Goal: Task Accomplishment & Management: Use online tool/utility

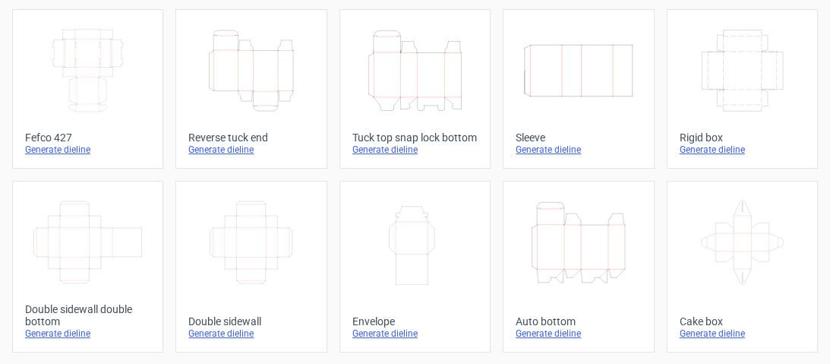
scroll to position [61, 0]
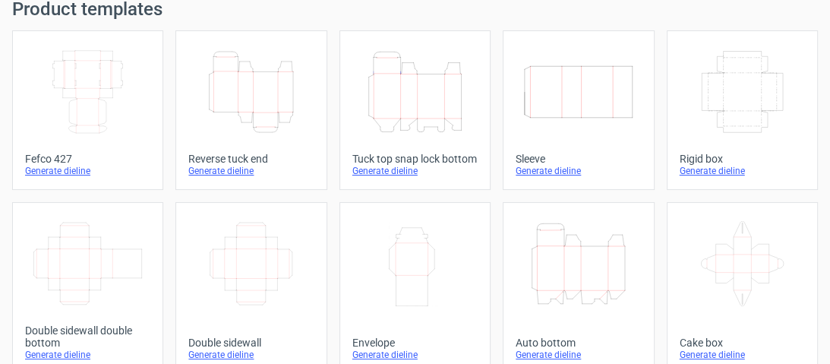
click at [236, 177] on div "Generate dieline" at bounding box center [250, 171] width 125 height 12
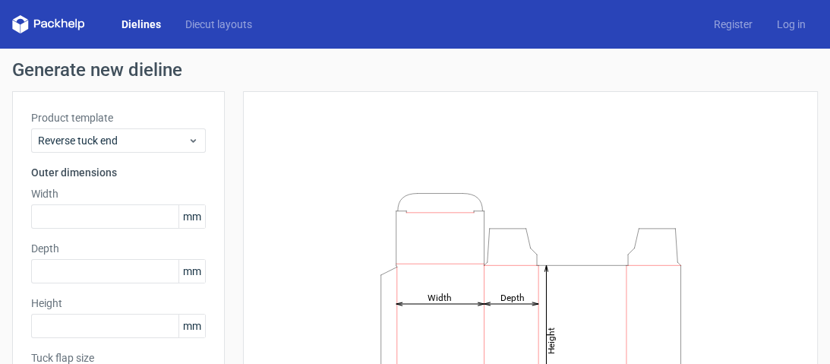
click at [118, 190] on label "Width" at bounding box center [118, 193] width 175 height 15
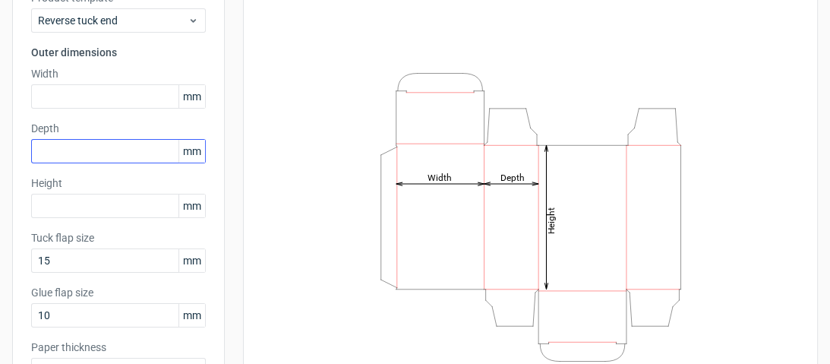
scroll to position [122, 0]
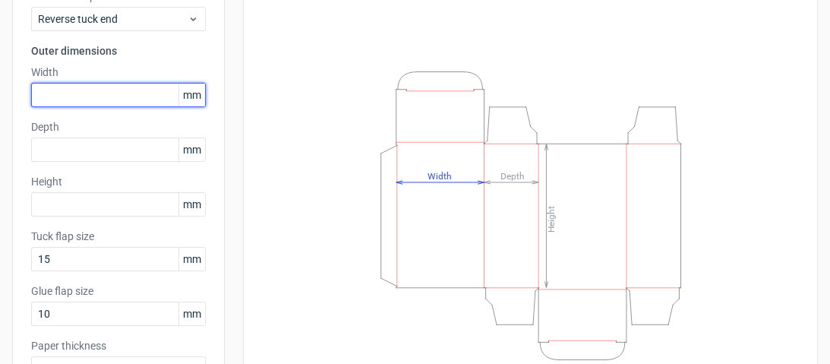
click at [119, 89] on input "text" at bounding box center [118, 95] width 175 height 24
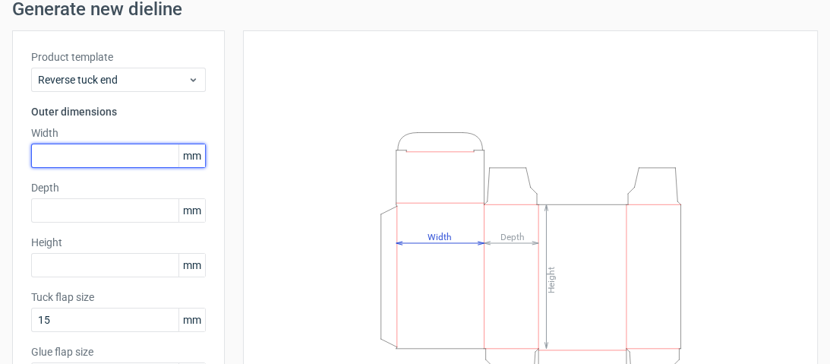
click at [157, 146] on input "text" at bounding box center [118, 156] width 175 height 24
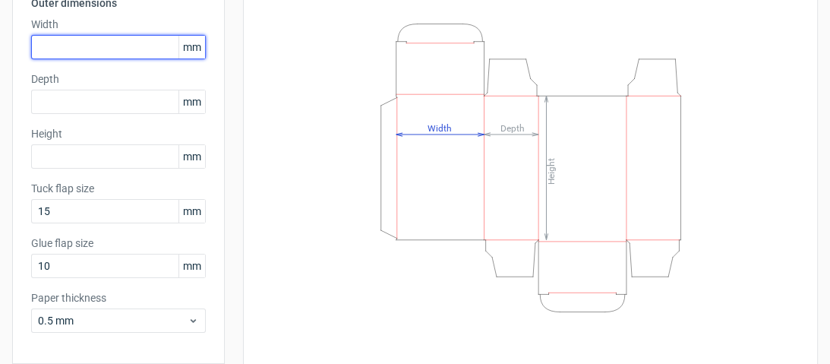
scroll to position [109, 0]
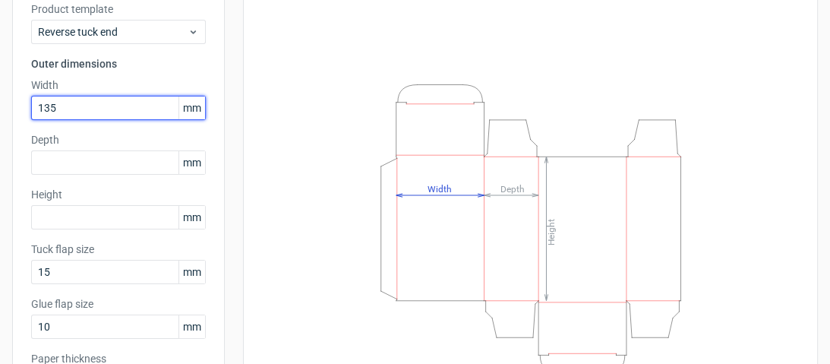
type input "135"
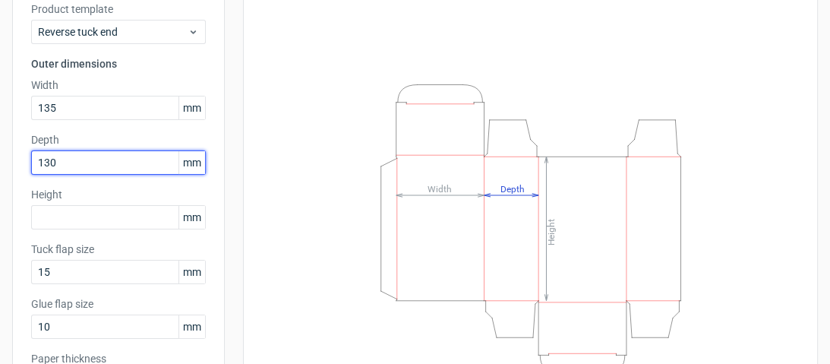
type input "130"
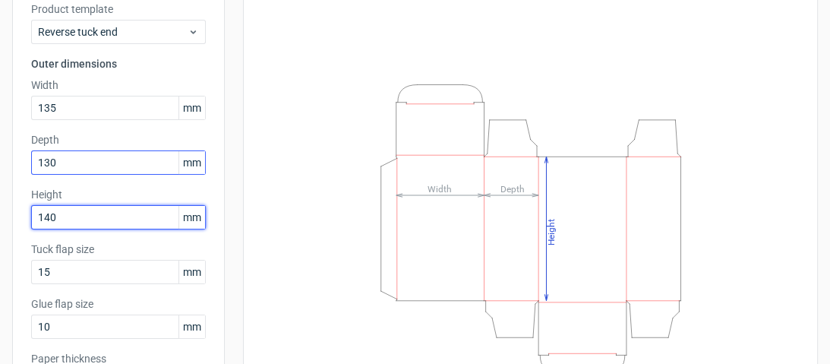
type input "140"
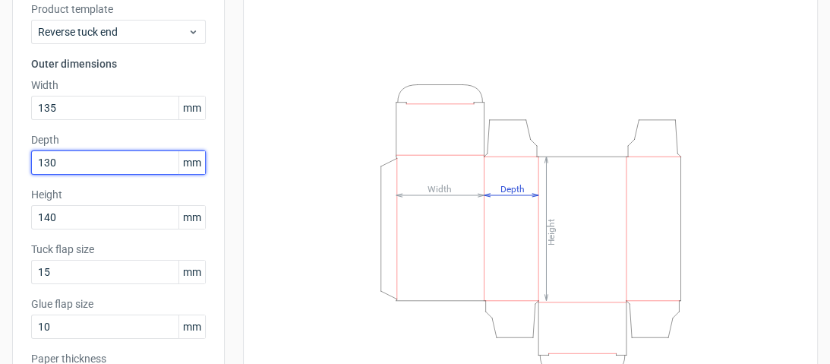
drag, startPoint x: 64, startPoint y: 165, endPoint x: 19, endPoint y: 154, distance: 46.1
click at [19, 154] on div "Product template Reverse tuck end Outer dimensions Width 135 mm Depth 130 mm He…" at bounding box center [118, 204] width 213 height 442
type input "140"
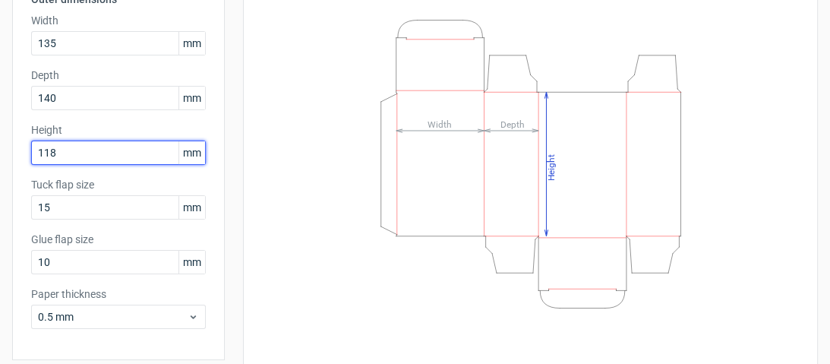
scroll to position [230, 0]
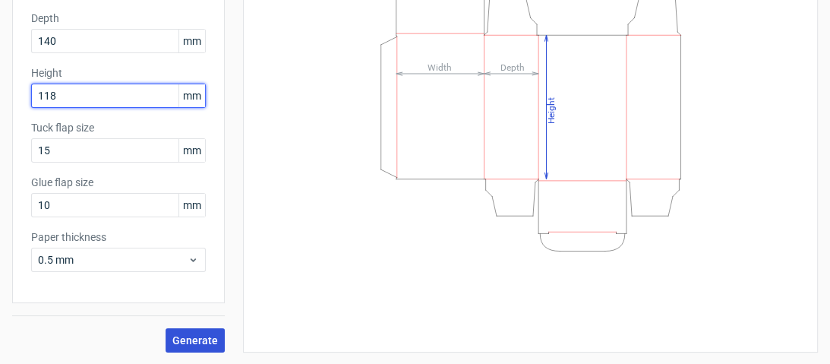
type input "118"
click at [204, 331] on button "Generate" at bounding box center [195, 340] width 59 height 24
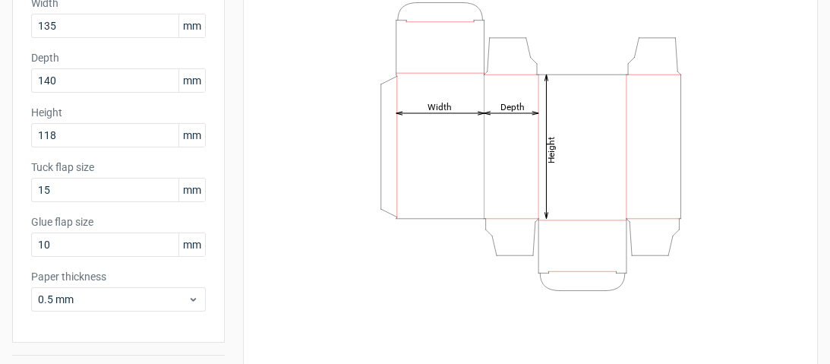
scroll to position [169, 0]
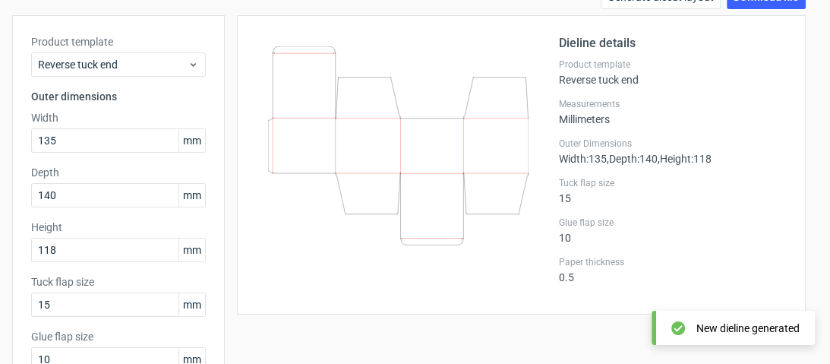
scroll to position [48, 0]
